Goal: Information Seeking & Learning: Learn about a topic

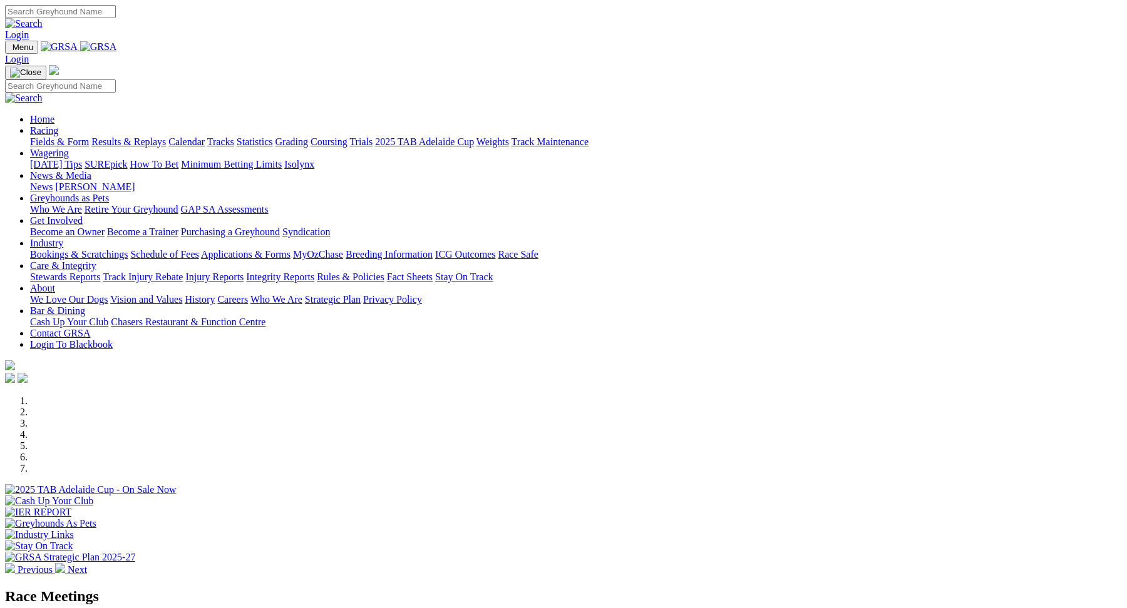
click at [58, 125] on link "Racing" at bounding box center [44, 130] width 28 height 11
click at [89, 136] on link "Fields & Form" at bounding box center [59, 141] width 59 height 11
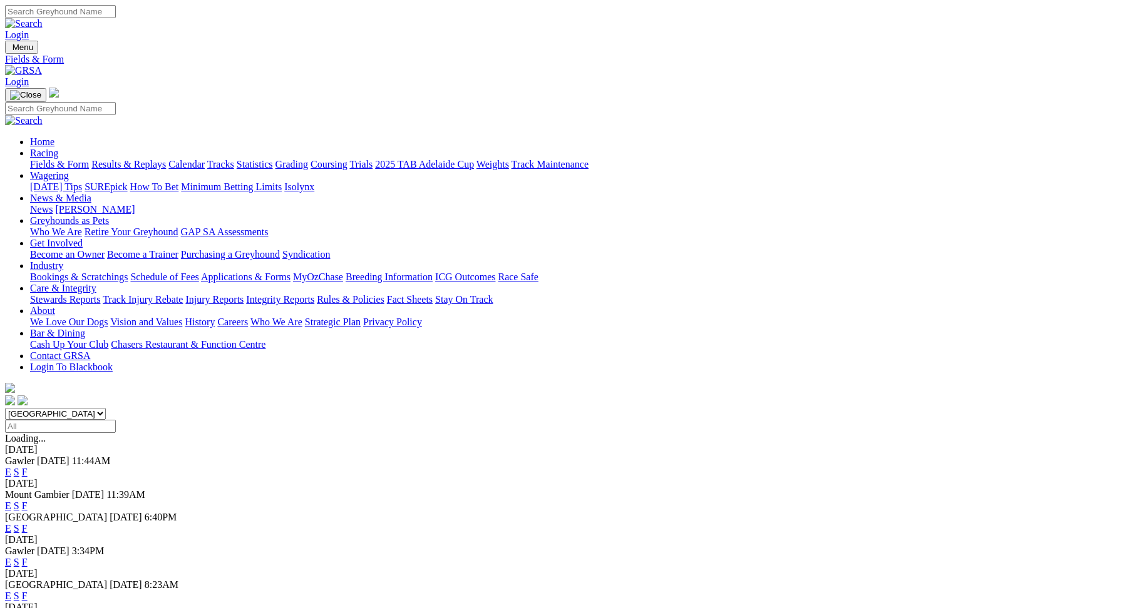
click at [106, 408] on select "South Australia New South Wales Northern Territory Queensland Tasmania Victoria…" at bounding box center [55, 414] width 101 height 12
select select "QLD"
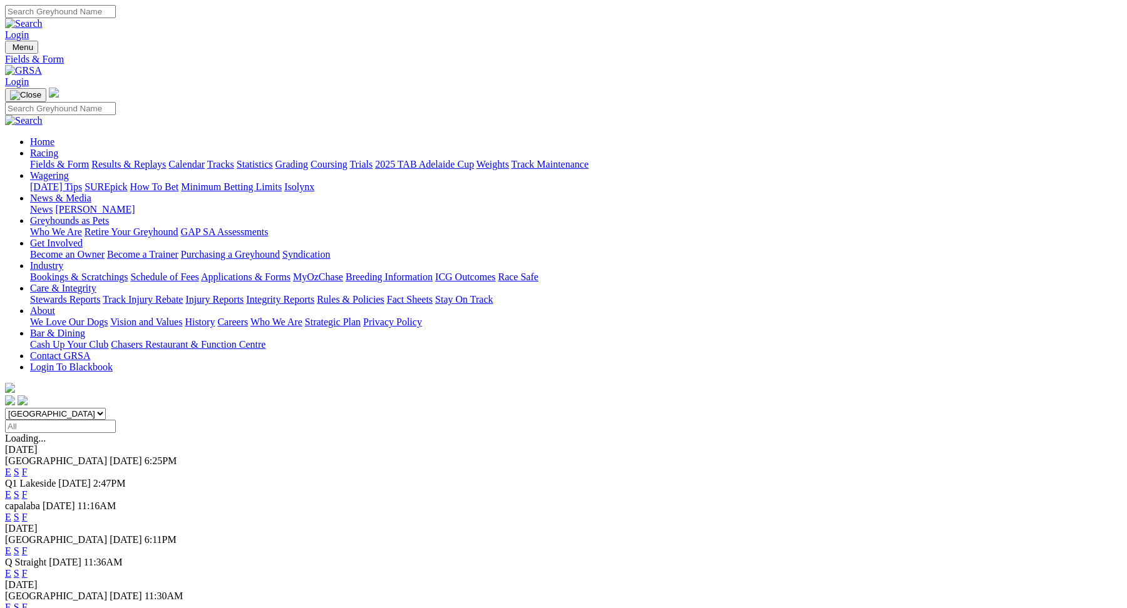
click at [11, 489] on link "E" at bounding box center [8, 494] width 6 height 11
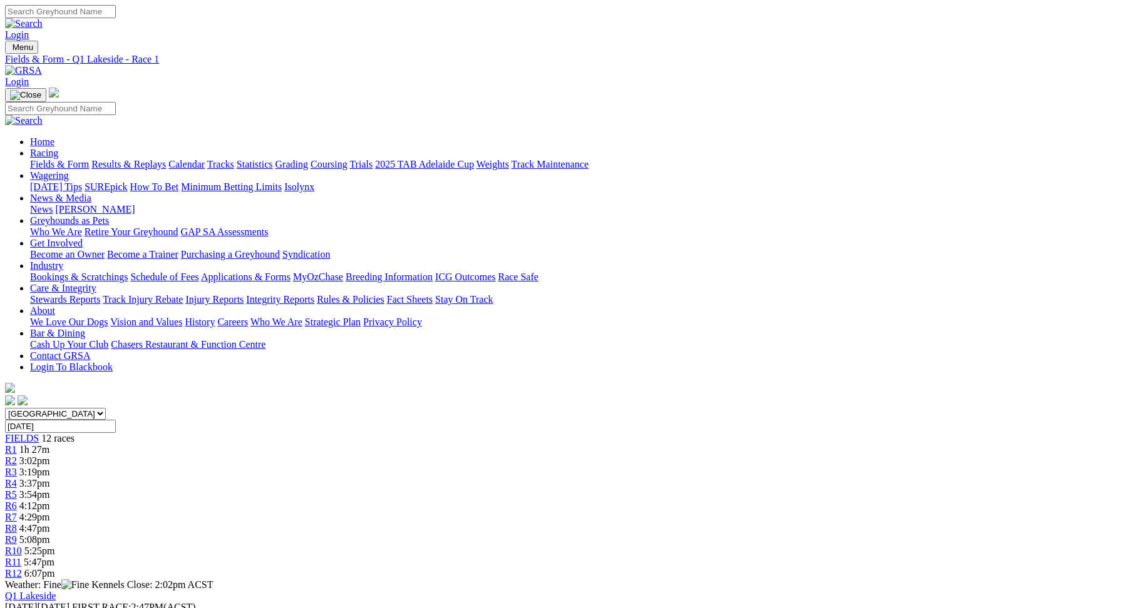
click at [319, 456] on div "R2 3:02pm" at bounding box center [563, 461] width 1117 height 11
click at [393, 467] on div "R3 3:19pm" at bounding box center [563, 472] width 1117 height 11
click at [50, 478] on span "3:37pm" at bounding box center [34, 483] width 31 height 11
